Goal: Transaction & Acquisition: Purchase product/service

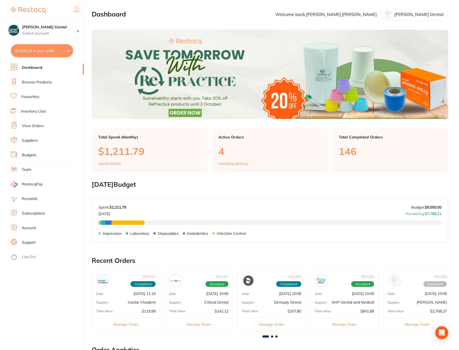
click at [30, 81] on link "Browse Products" at bounding box center [37, 82] width 30 height 5
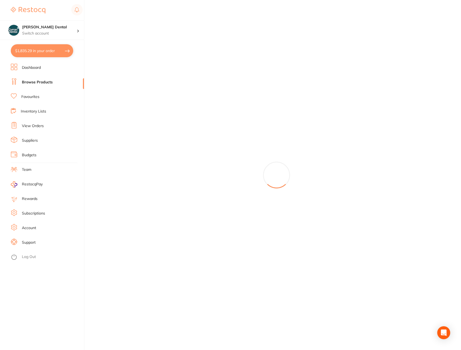
click at [29, 83] on link "Browse Products" at bounding box center [37, 82] width 31 height 5
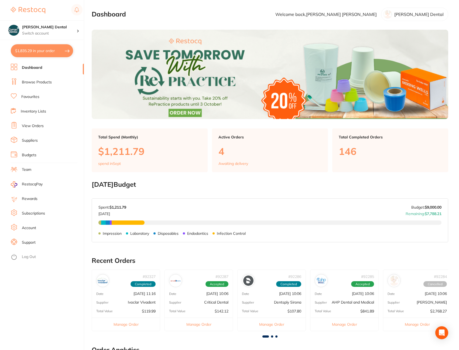
click at [39, 83] on link "Browse Products" at bounding box center [37, 82] width 30 height 5
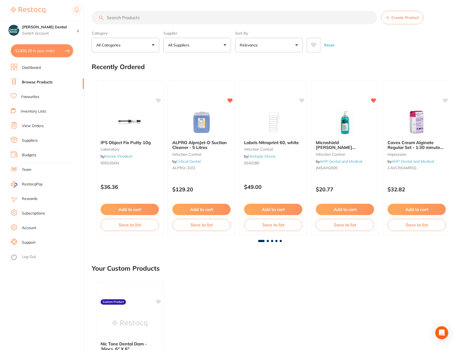
scroll to position [27, 0]
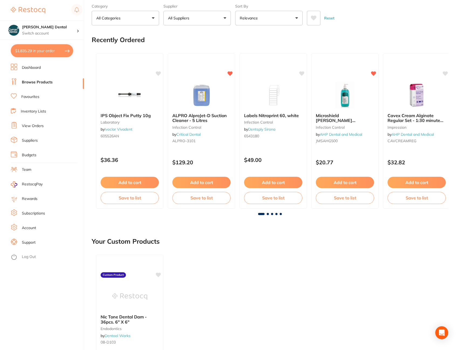
click at [33, 52] on button "$1,835.29 in your order" at bounding box center [42, 50] width 62 height 13
checkbox input "true"
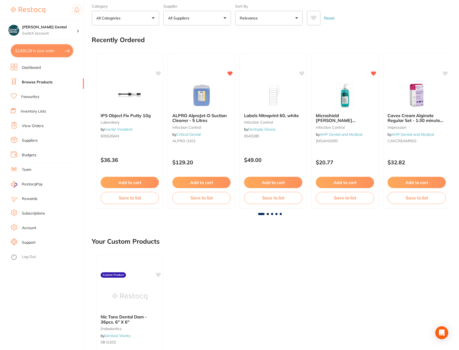
checkbox input "true"
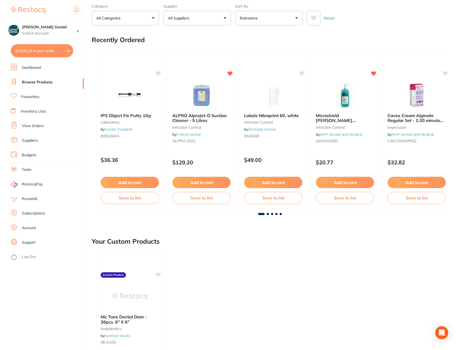
checkbox input "true"
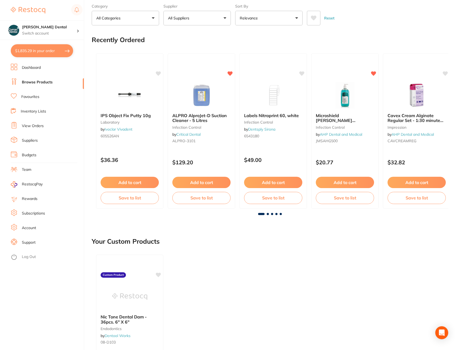
checkbox input "true"
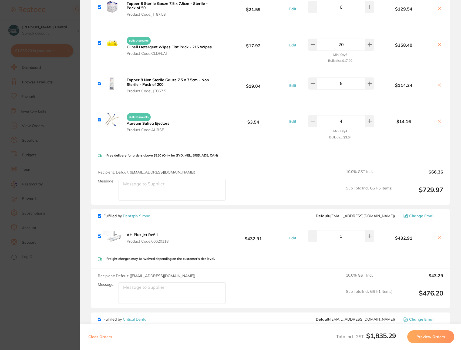
scroll to position [0, 0]
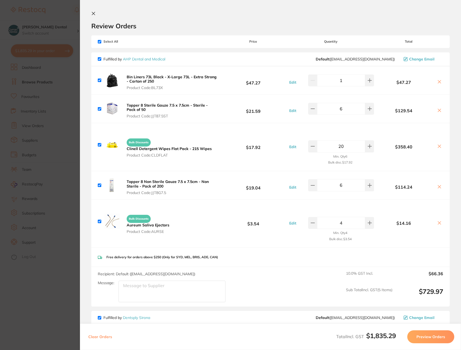
click at [95, 13] on icon at bounding box center [93, 13] width 4 height 4
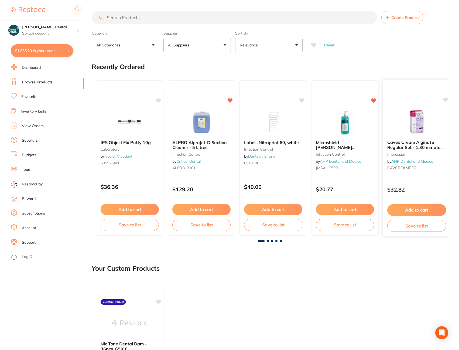
click at [419, 143] on b "Cavex Cream Alginate Regular Set - 1:30 minute set time" at bounding box center [416, 145] width 59 height 10
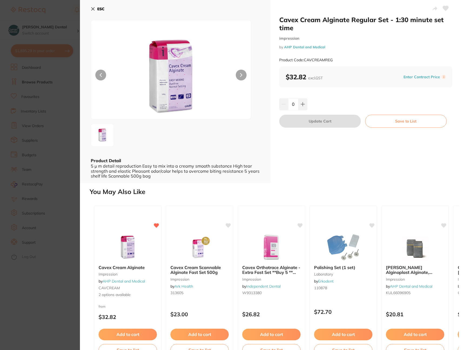
drag, startPoint x: 319, startPoint y: 27, endPoint x: 279, endPoint y: 18, distance: 41.3
click at [275, 18] on div "Cavex Cream Alginate Regular Set - 1:30 minute set time impression by AHP Denta…" at bounding box center [365, 91] width 190 height 183
click at [383, 25] on h2 "Cavex Cream Alginate Regular Set - 1:30 minute set time" at bounding box center [365, 24] width 173 height 16
drag, startPoint x: 388, startPoint y: 20, endPoint x: 286, endPoint y: 15, distance: 101.8
click at [286, 15] on div "Cavex Cream Alginate Regular Set - 1:30 minute set time impression by AHP Denta…" at bounding box center [365, 91] width 190 height 183
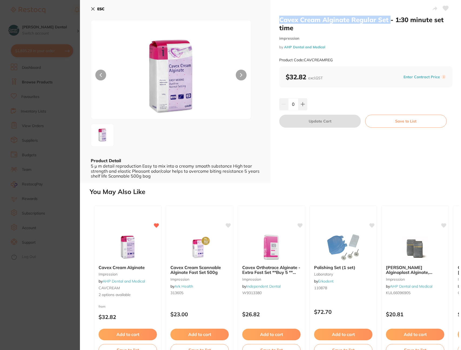
drag, startPoint x: 286, startPoint y: 15, endPoint x: 353, endPoint y: 22, distance: 66.7
copy h2 "Cavex Cream Alginate Regular Set"
click at [90, 7] on div "ESC Product Detail 5 µ m detail reproduction Easy to mix into a creamy smooth s…" at bounding box center [175, 91] width 190 height 183
click at [93, 7] on icon at bounding box center [93, 9] width 4 height 4
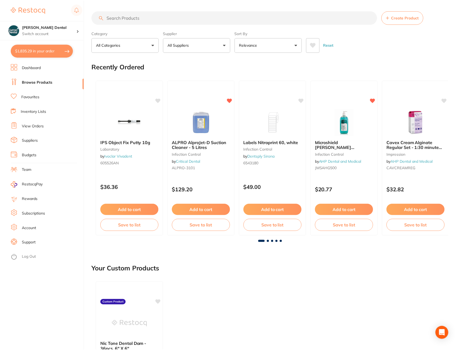
scroll to position [1, 0]
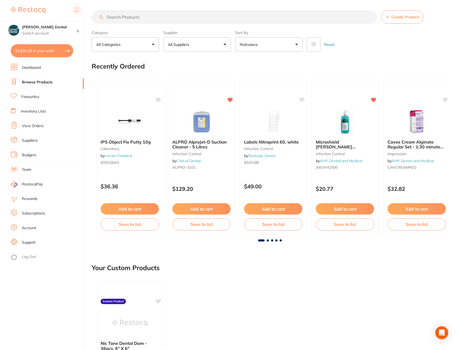
paste input "Cavex Cream Alginate Regular Set"
type input "Cavex Cream Alginate Regular Set"
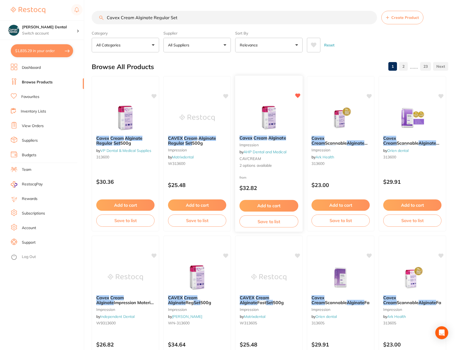
click at [258, 135] on em "Cream" at bounding box center [261, 137] width 14 height 5
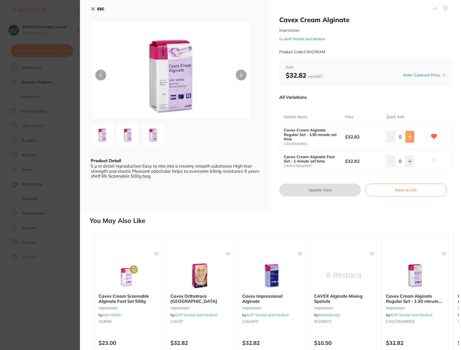
click at [409, 137] on icon at bounding box center [409, 137] width 4 height 4
type input "3"
click at [291, 190] on button "Update Cart" at bounding box center [319, 189] width 81 height 13
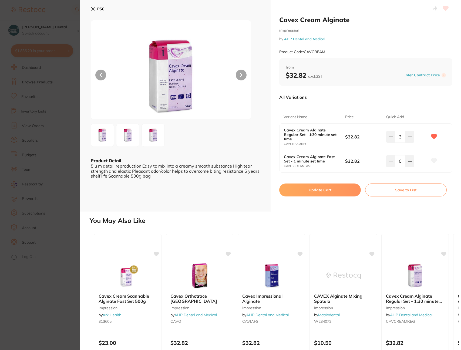
checkbox input "false"
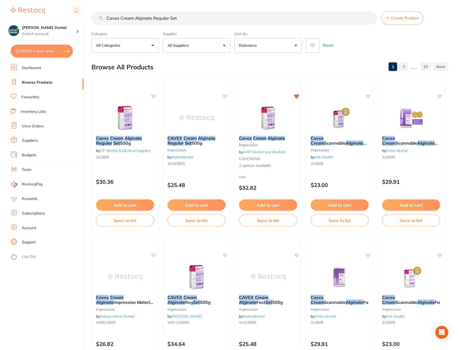
scroll to position [1, 0]
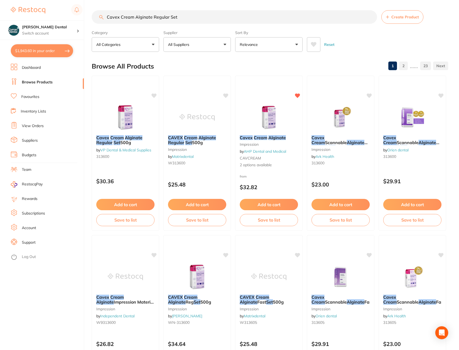
drag, startPoint x: 182, startPoint y: 18, endPoint x: 88, endPoint y: 13, distance: 93.5
click at [88, 13] on div "$1,943.60 Curran Dental Switch account Curran Dental $1,943.60 in your order Da…" at bounding box center [229, 174] width 459 height 350
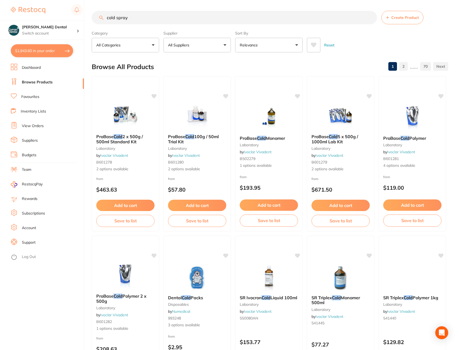
type input "cold spray"
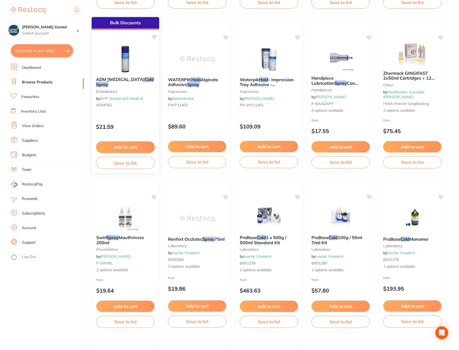
scroll to position [378, 0]
click at [145, 80] on em "Cold" at bounding box center [149, 78] width 9 height 5
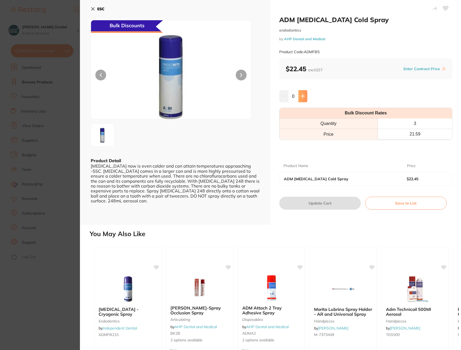
click at [303, 94] on icon at bounding box center [302, 96] width 4 height 4
type input "3"
click at [329, 202] on button "Update Cart" at bounding box center [319, 203] width 81 height 13
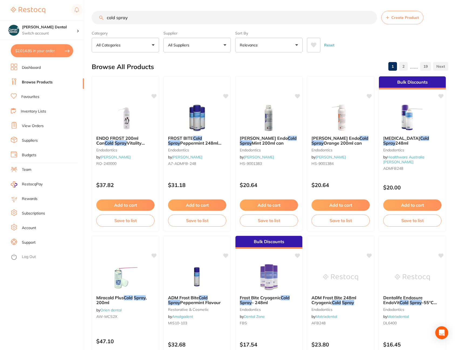
drag, startPoint x: 132, startPoint y: 17, endPoint x: 90, endPoint y: 15, distance: 42.7
click at [90, 15] on div "$2,014.85 Curran Dental Switch account Curran Dental $2,014.85 in your order Da…" at bounding box center [229, 175] width 459 height 350
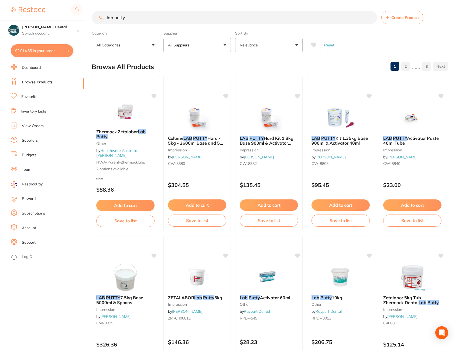
drag, startPoint x: 152, startPoint y: 21, endPoint x: 127, endPoint y: 19, distance: 25.7
click at [127, 19] on input "lab putty" at bounding box center [234, 17] width 285 height 13
type input "lab putty activator"
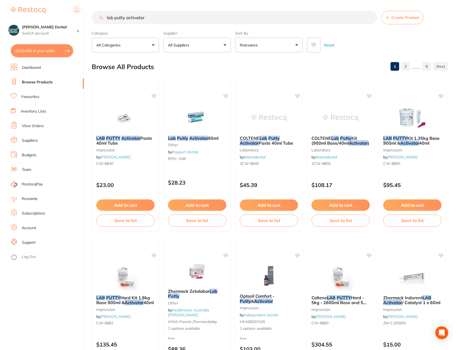
drag, startPoint x: 144, startPoint y: 16, endPoint x: 105, endPoint y: 12, distance: 39.3
click at [105, 12] on input "lab putty activator" at bounding box center [234, 17] width 285 height 13
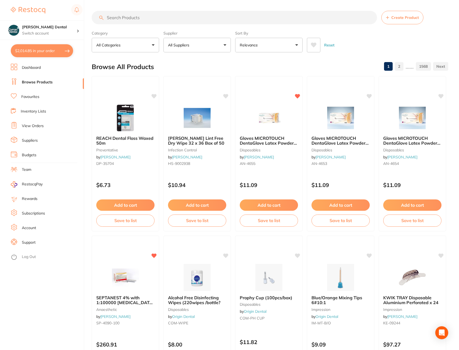
paste input "Coltene LAB PUTTY Activator Paste"
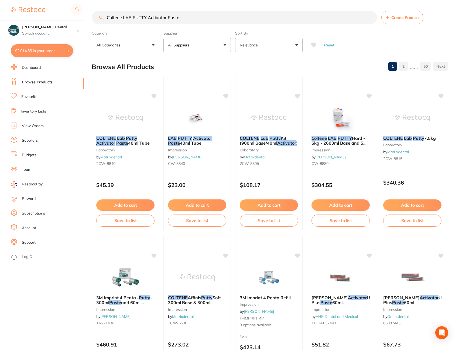
type input "Coltene LAB PUTTY Activator Paste"
click at [36, 98] on link "Favourites" at bounding box center [30, 96] width 18 height 5
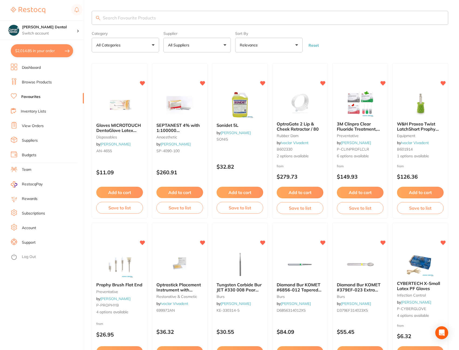
click at [184, 16] on input "search" at bounding box center [270, 18] width 357 height 14
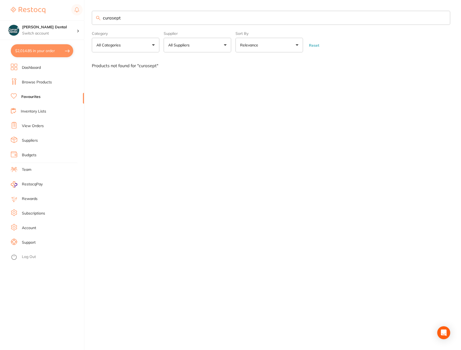
click at [224, 42] on button "All Suppliers" at bounding box center [196, 45] width 67 height 15
click at [162, 19] on input "curasept" at bounding box center [271, 18] width 358 height 14
drag, startPoint x: 156, startPoint y: 19, endPoint x: 126, endPoint y: 17, distance: 29.5
click at [126, 17] on input "curasept" at bounding box center [271, 18] width 358 height 14
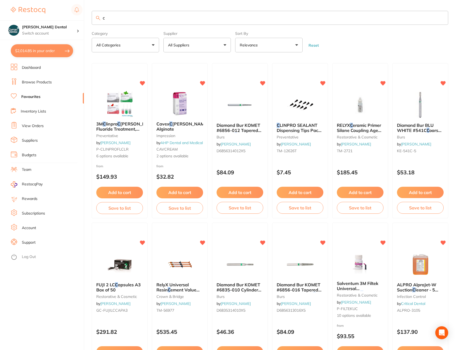
type input "c"
click at [33, 81] on link "Browse Products" at bounding box center [37, 82] width 30 height 5
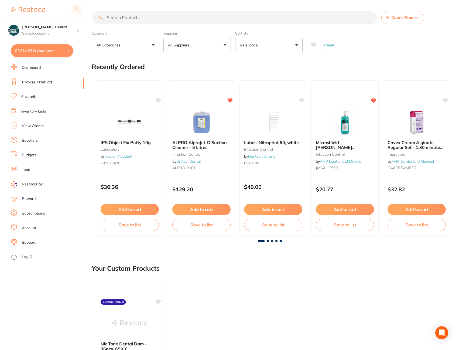
click at [108, 19] on input "search" at bounding box center [234, 17] width 285 height 13
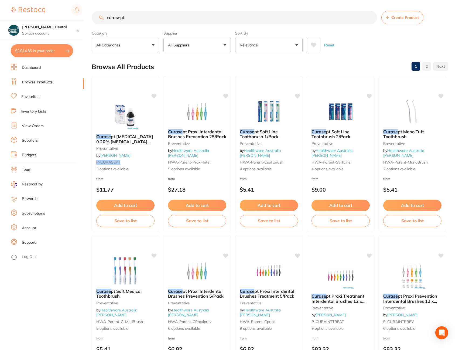
type input "curasept"
click at [134, 136] on span "Chlorhexidine 0.20% Mouth Rinse Range" at bounding box center [124, 141] width 56 height 15
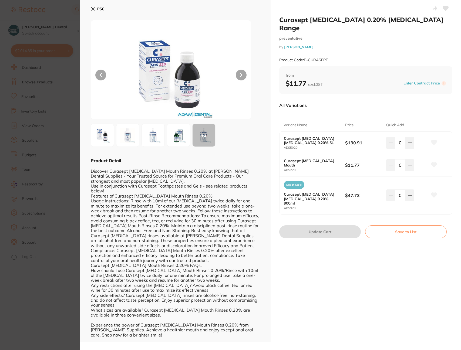
click at [91, 8] on icon at bounding box center [92, 9] width 3 height 3
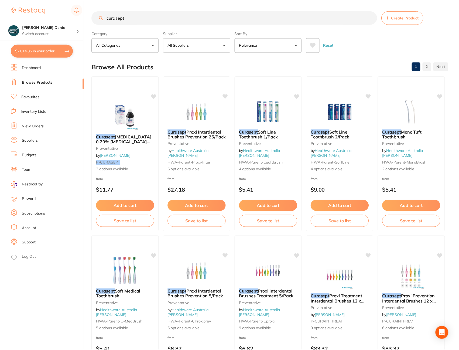
scroll to position [1, 0]
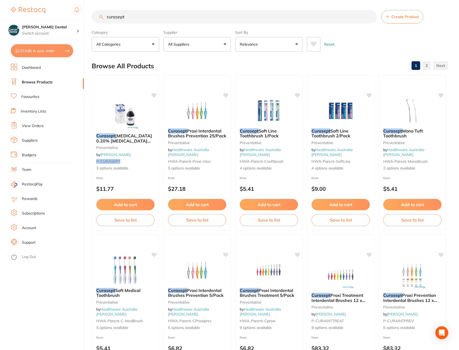
drag, startPoint x: 134, startPoint y: 18, endPoint x: 101, endPoint y: 16, distance: 32.4
click at [101, 16] on div "curasept Create Product" at bounding box center [270, 16] width 357 height 13
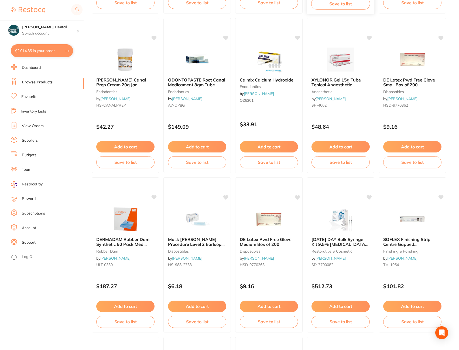
scroll to position [378, 0]
